Goal: Task Accomplishment & Management: Manage account settings

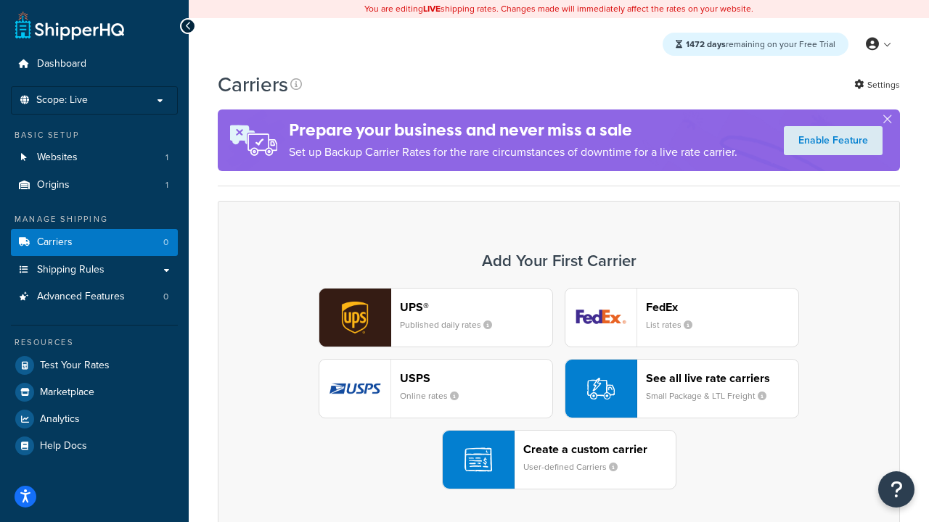
click at [559, 390] on div "UPS® Published daily rates FedEx List rates USPS Online rates See all live rate…" at bounding box center [559, 389] width 652 height 202
click at [722, 308] on header "FedEx" at bounding box center [722, 307] width 152 height 14
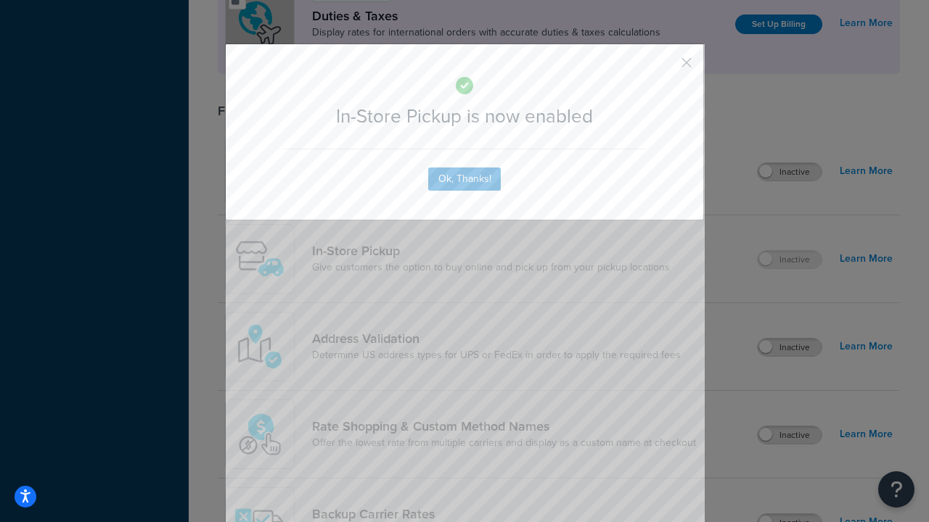
click at [665, 67] on button "button" at bounding box center [665, 68] width 4 height 4
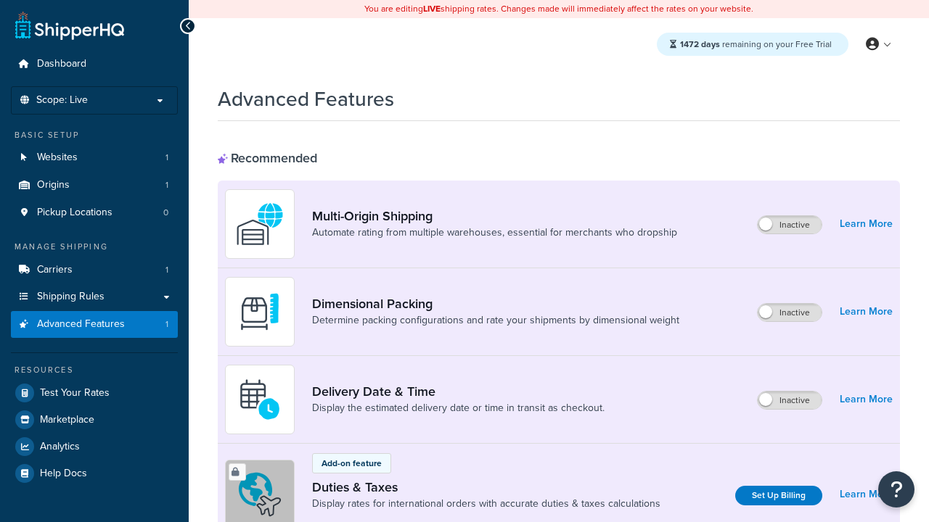
scroll to position [472, 0]
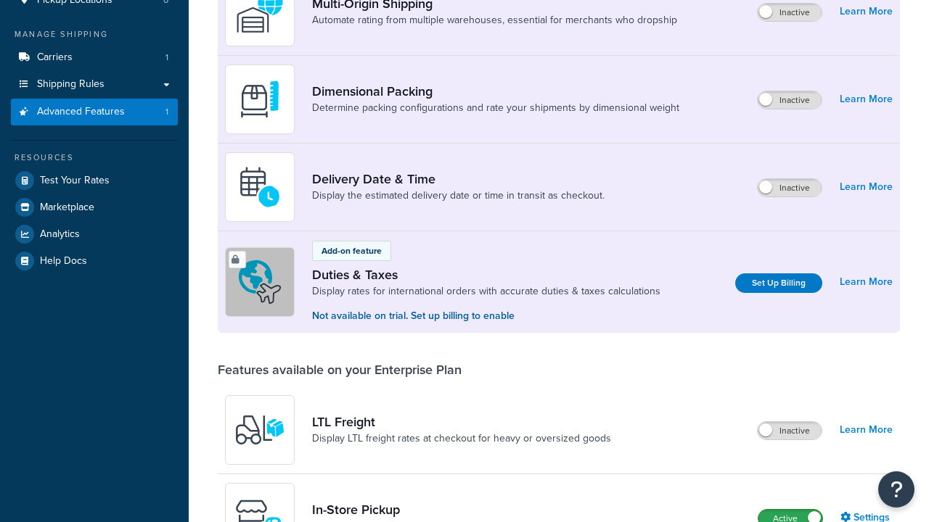
click at [790, 510] on label "Active" at bounding box center [790, 518] width 64 height 17
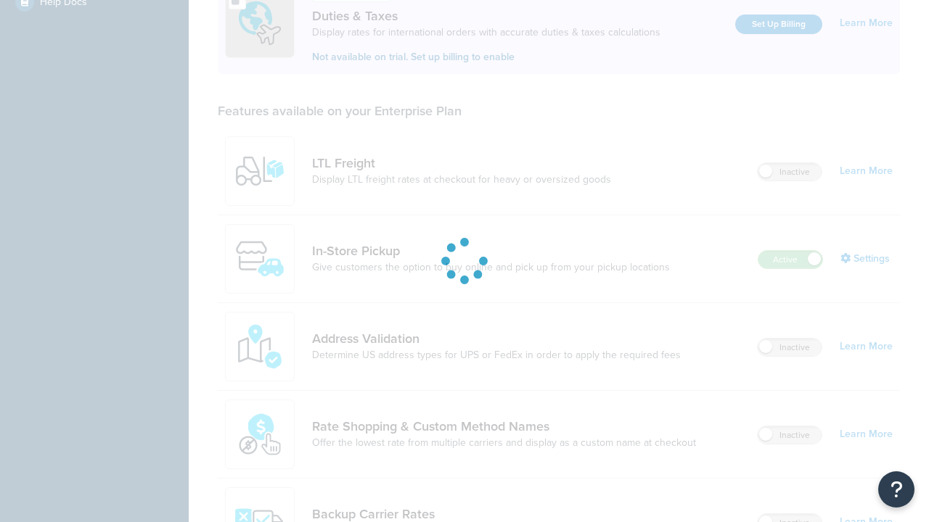
scroll to position [0, 0]
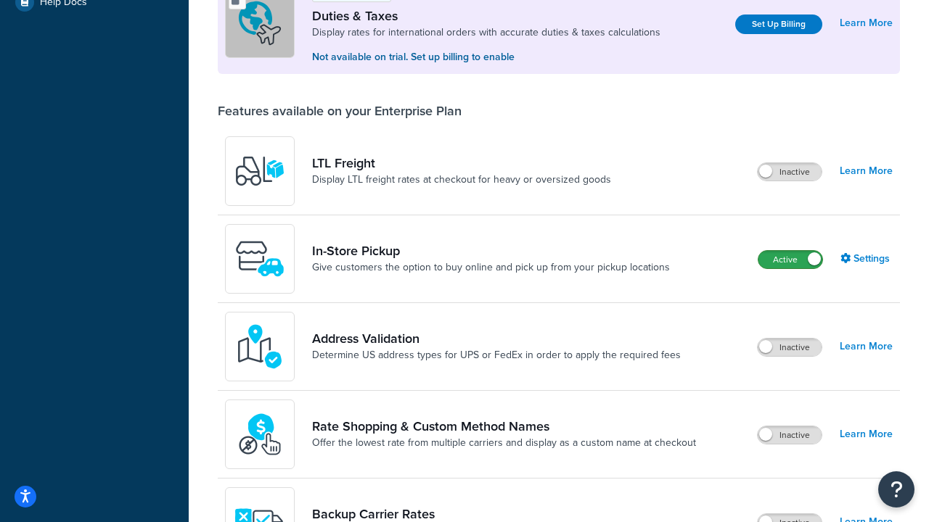
click at [790, 261] on label "Active" at bounding box center [790, 259] width 64 height 17
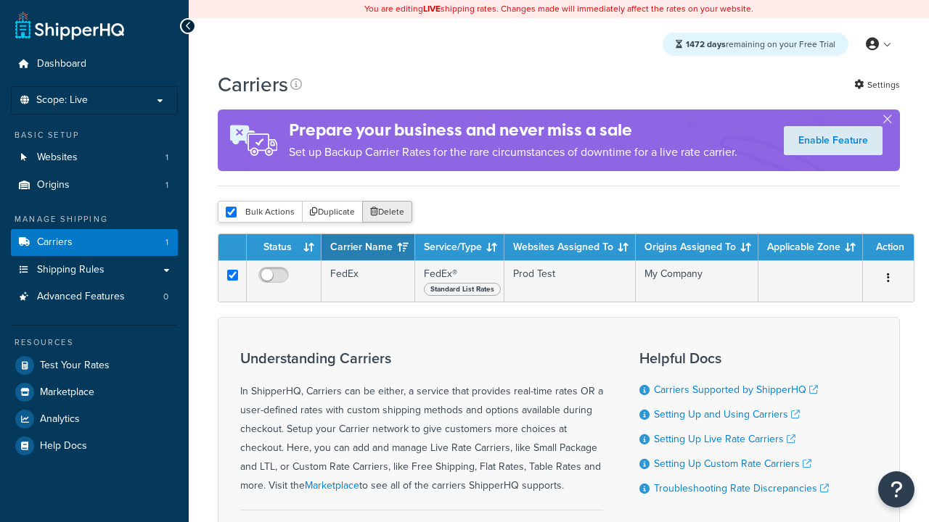
click at [386, 213] on button "Delete" at bounding box center [387, 212] width 50 height 22
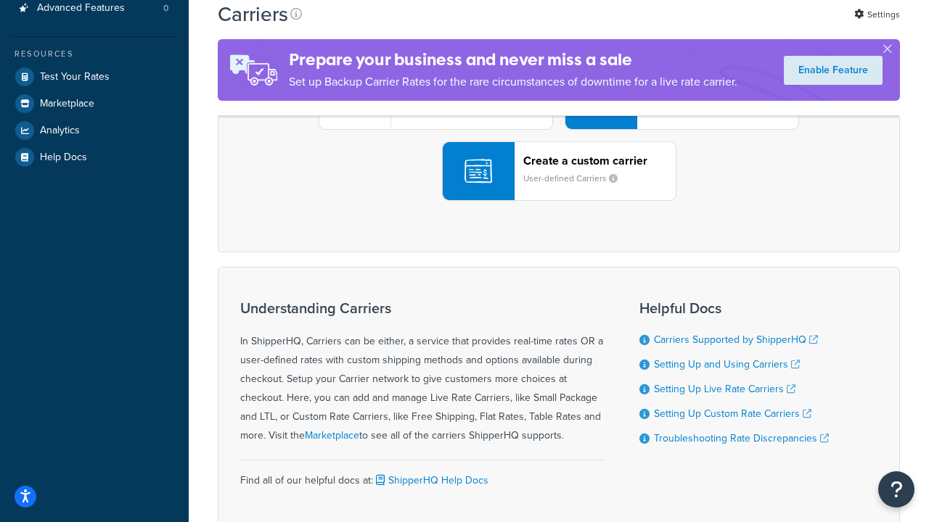
click at [559, 201] on div "UPS® Published daily rates FedEx List rates USPS Online rates See all live rate…" at bounding box center [559, 100] width 652 height 202
click at [722, 25] on header "FedEx" at bounding box center [722, 19] width 152 height 14
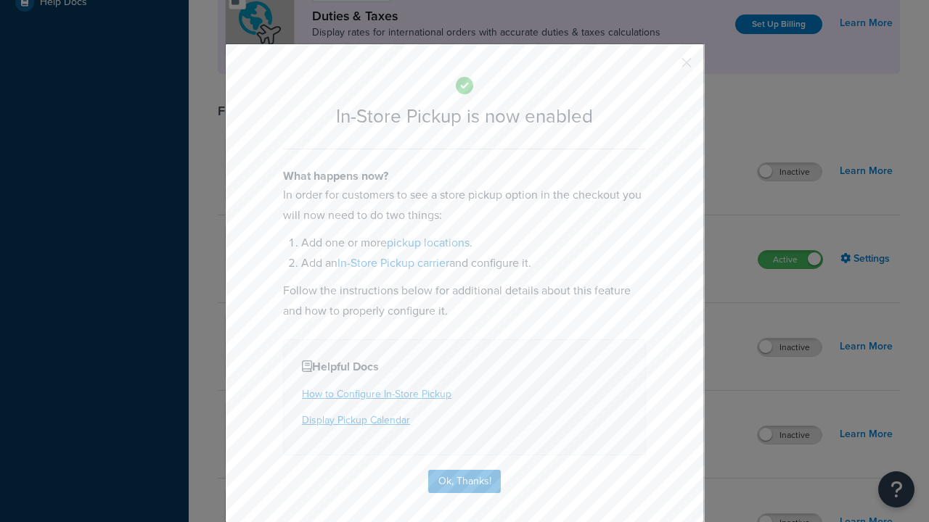
click at [665, 67] on button "button" at bounding box center [665, 68] width 4 height 4
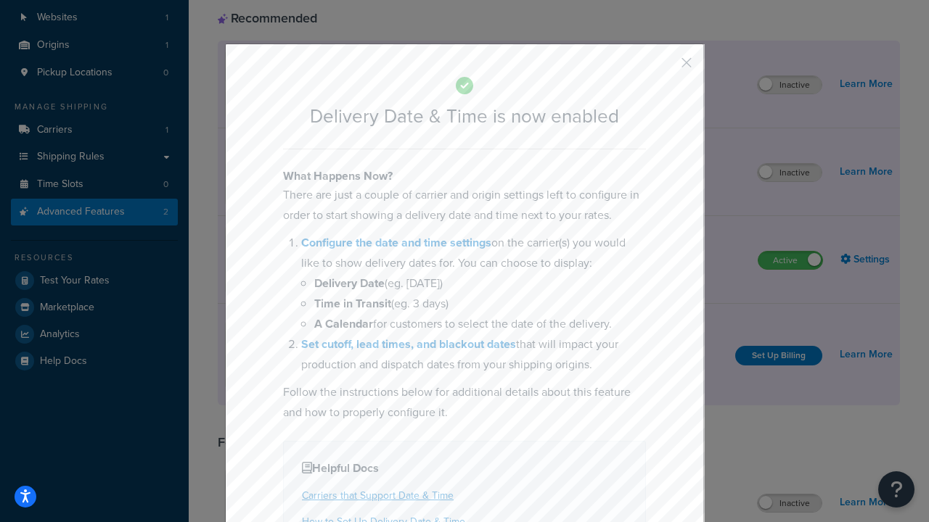
click at [665, 67] on button "button" at bounding box center [665, 68] width 4 height 4
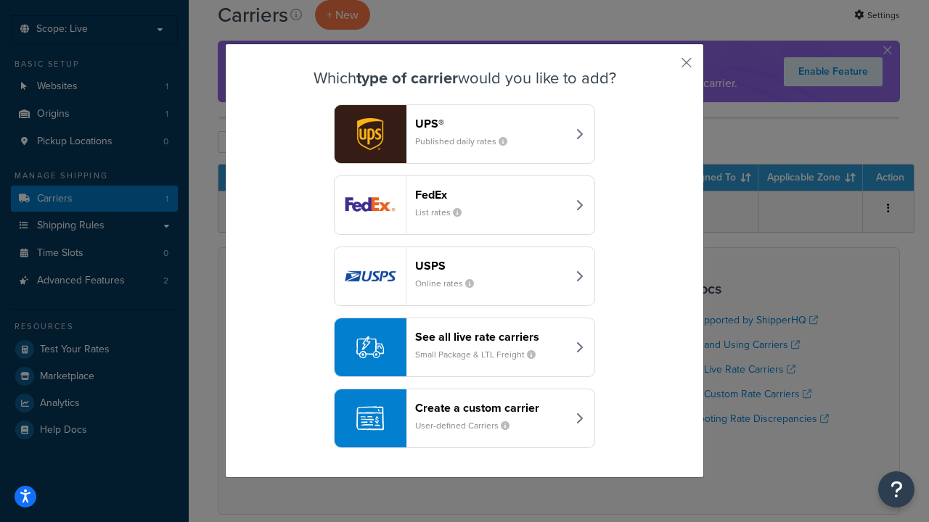
click at [464, 419] on div "Create a custom carrier User-defined Carriers" at bounding box center [491, 418] width 152 height 35
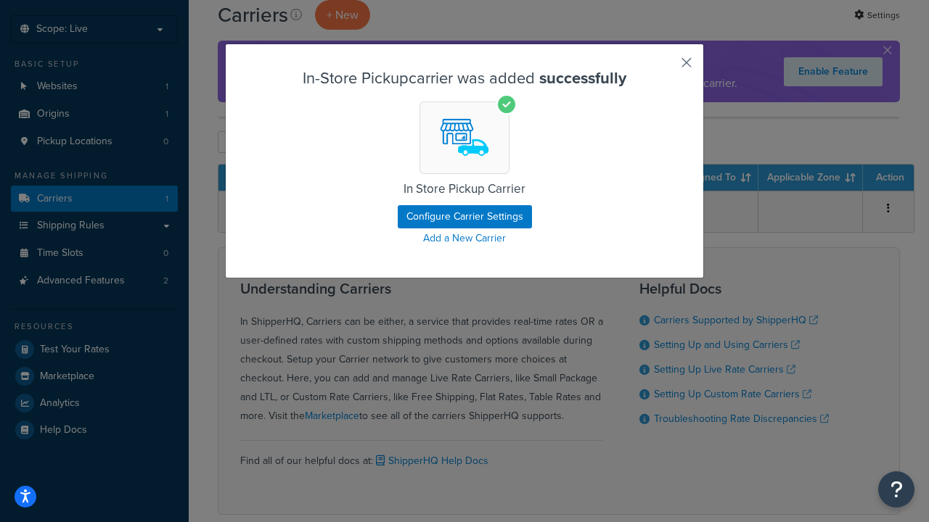
click at [665, 67] on button "button" at bounding box center [665, 68] width 4 height 4
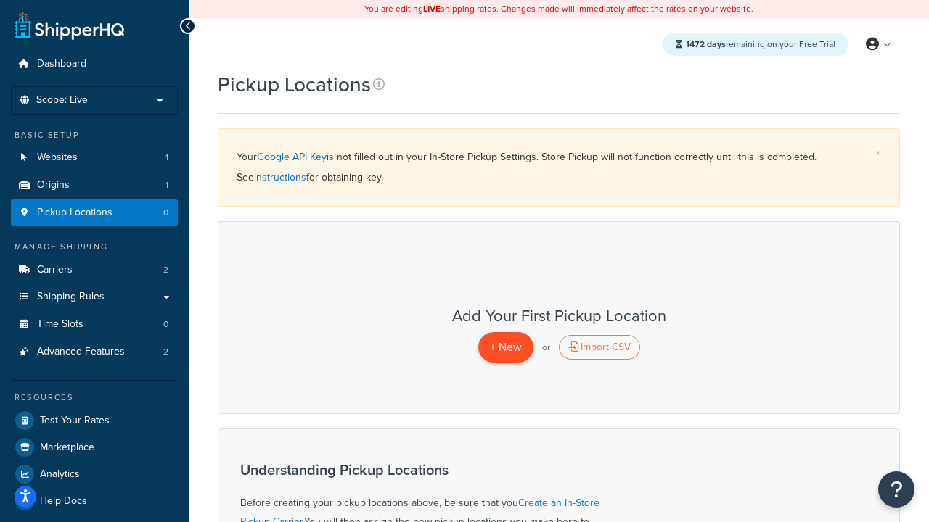
click at [505, 348] on span "+ New" at bounding box center [506, 347] width 32 height 17
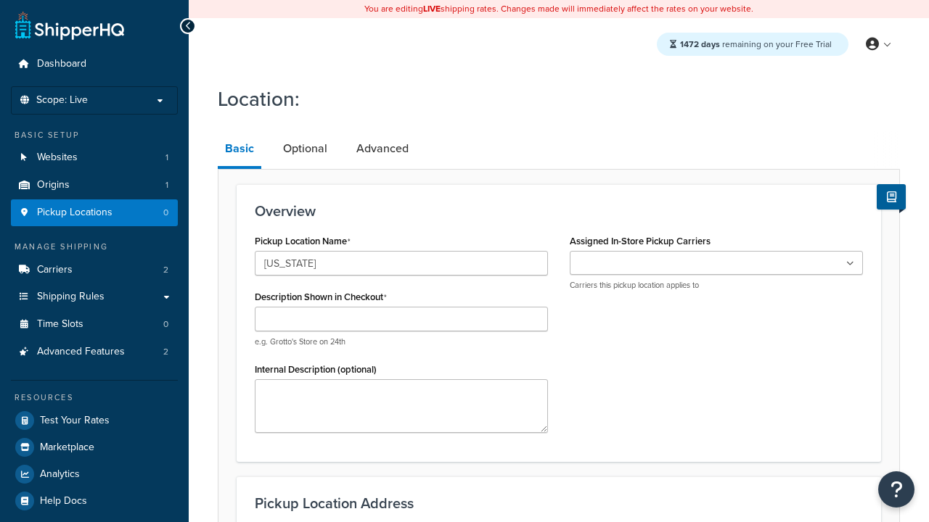
type input "[US_STATE]"
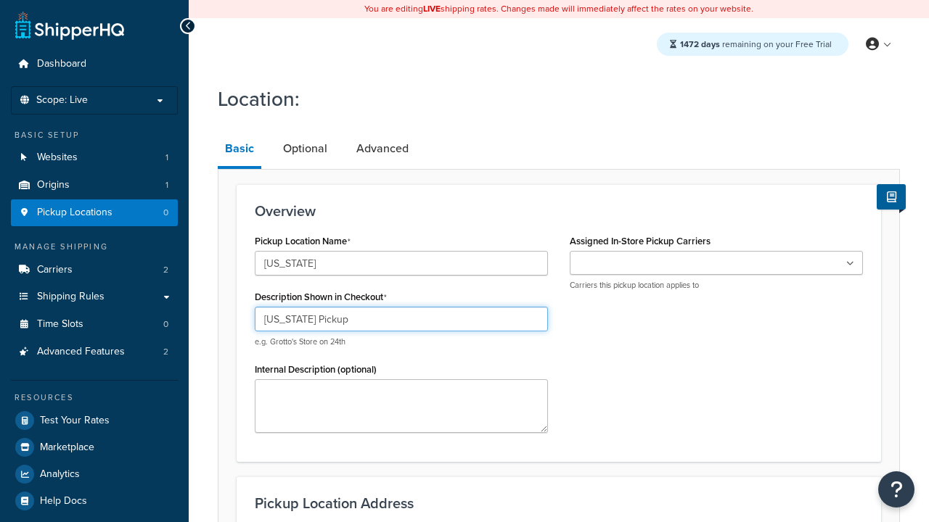
type input "California Pickup"
click at [716, 263] on ul at bounding box center [716, 263] width 293 height 24
type input "3385 Michelson Drive"
type input "Suite B"
type input "Irvine"
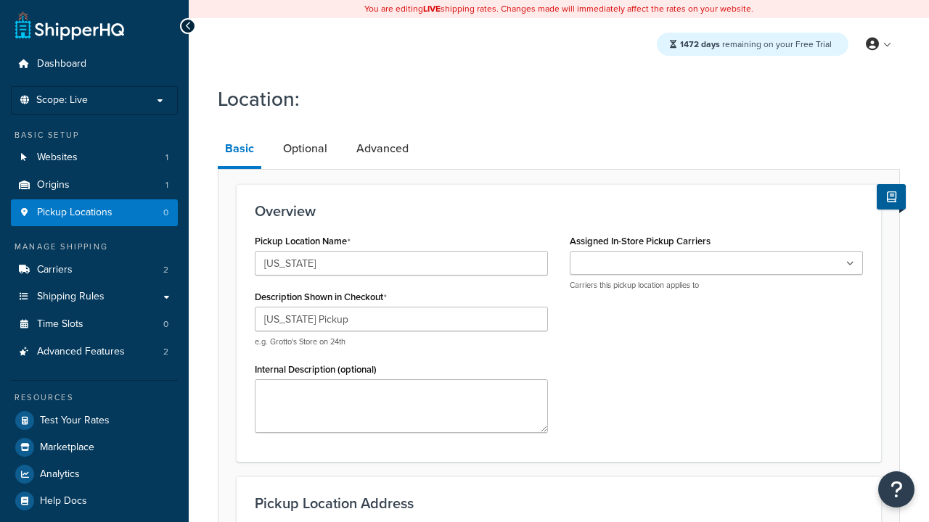
select select "5"
type input "Irvine"
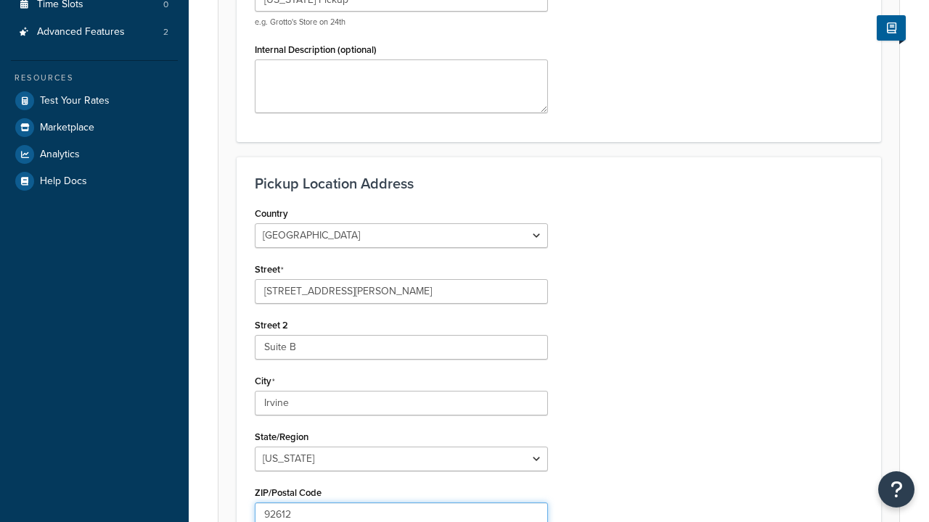
type input "92612"
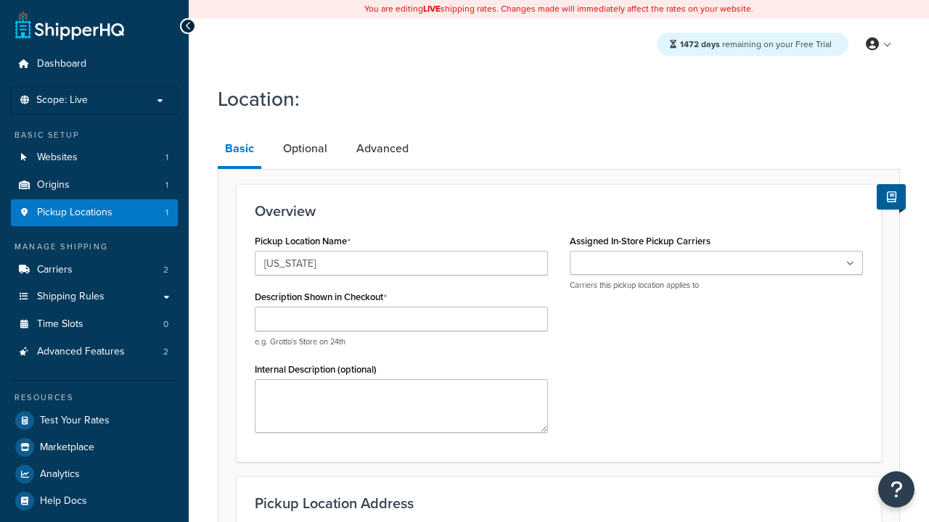
type input "[US_STATE]"
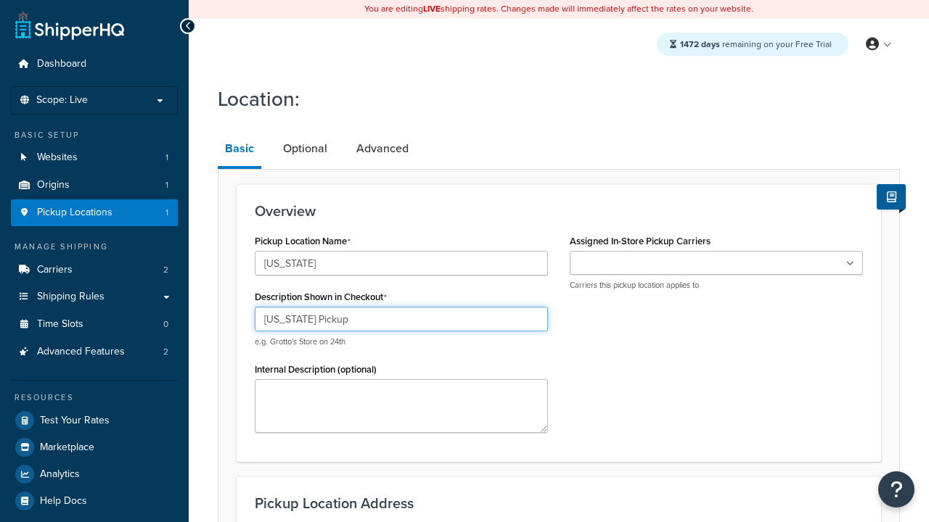
type input "[US_STATE] Pickup"
click at [716, 263] on ul at bounding box center [716, 263] width 293 height 24
type input "[STREET_ADDRESS]"
type input "Suite A"
type input "[GEOGRAPHIC_DATA]"
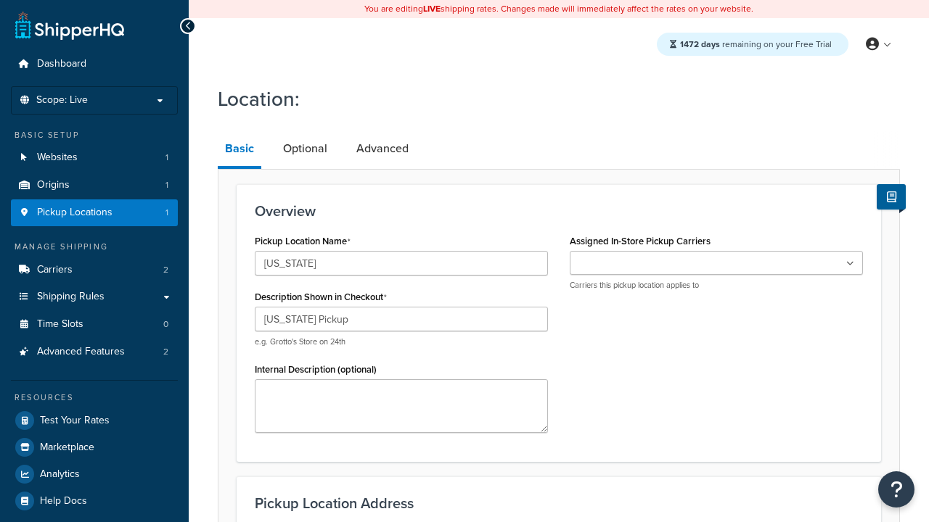
select select "43"
type input "[GEOGRAPHIC_DATA]"
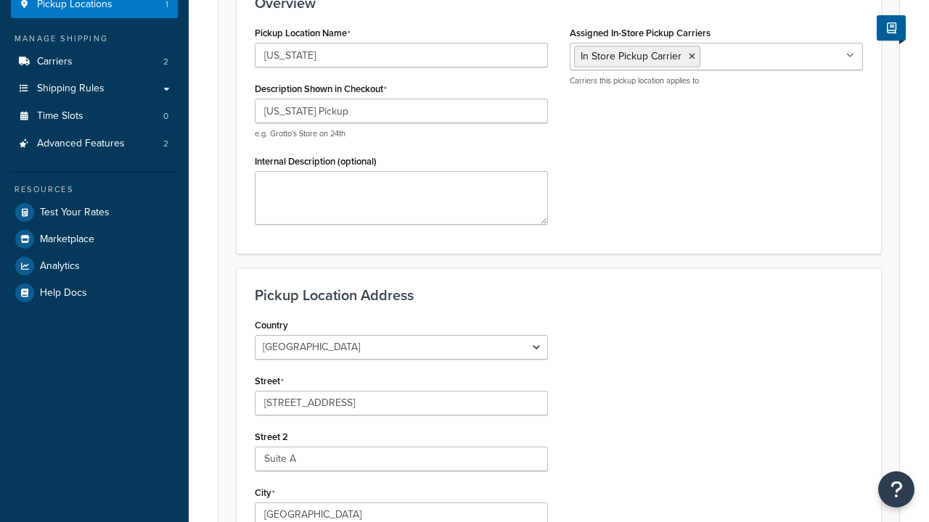
scroll to position [519, 0]
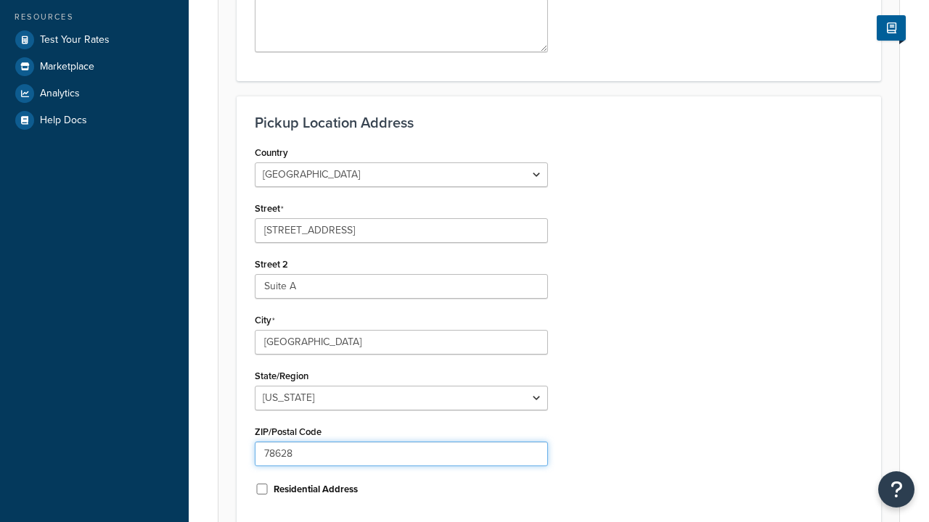
type input "78628"
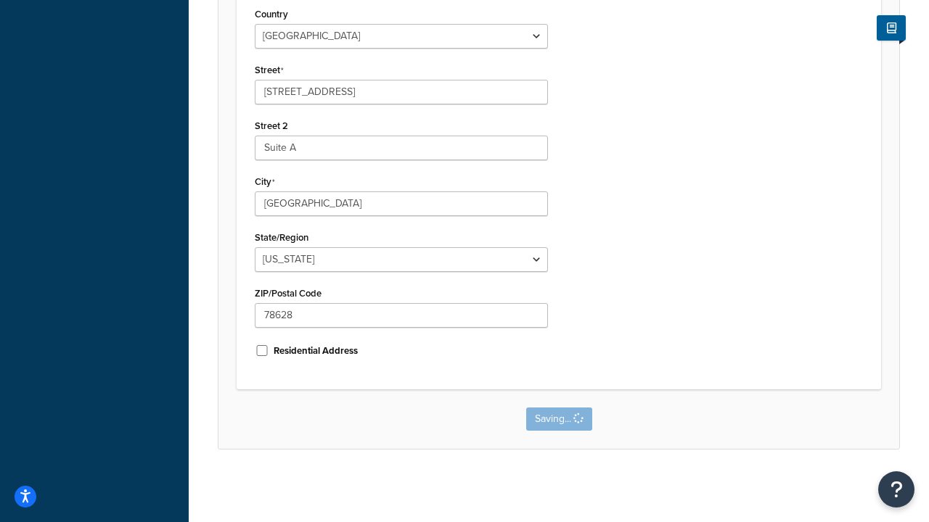
scroll to position [0, 0]
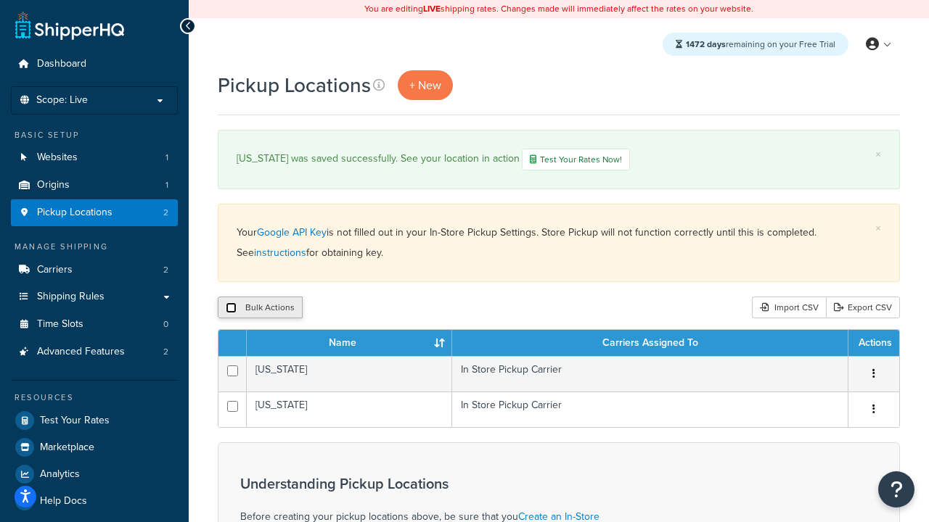
click at [231, 310] on input "checkbox" at bounding box center [231, 308] width 11 height 11
checkbox input "true"
click at [330, 310] on button "Duplicate" at bounding box center [332, 308] width 61 height 22
